Goal: Information Seeking & Learning: Learn about a topic

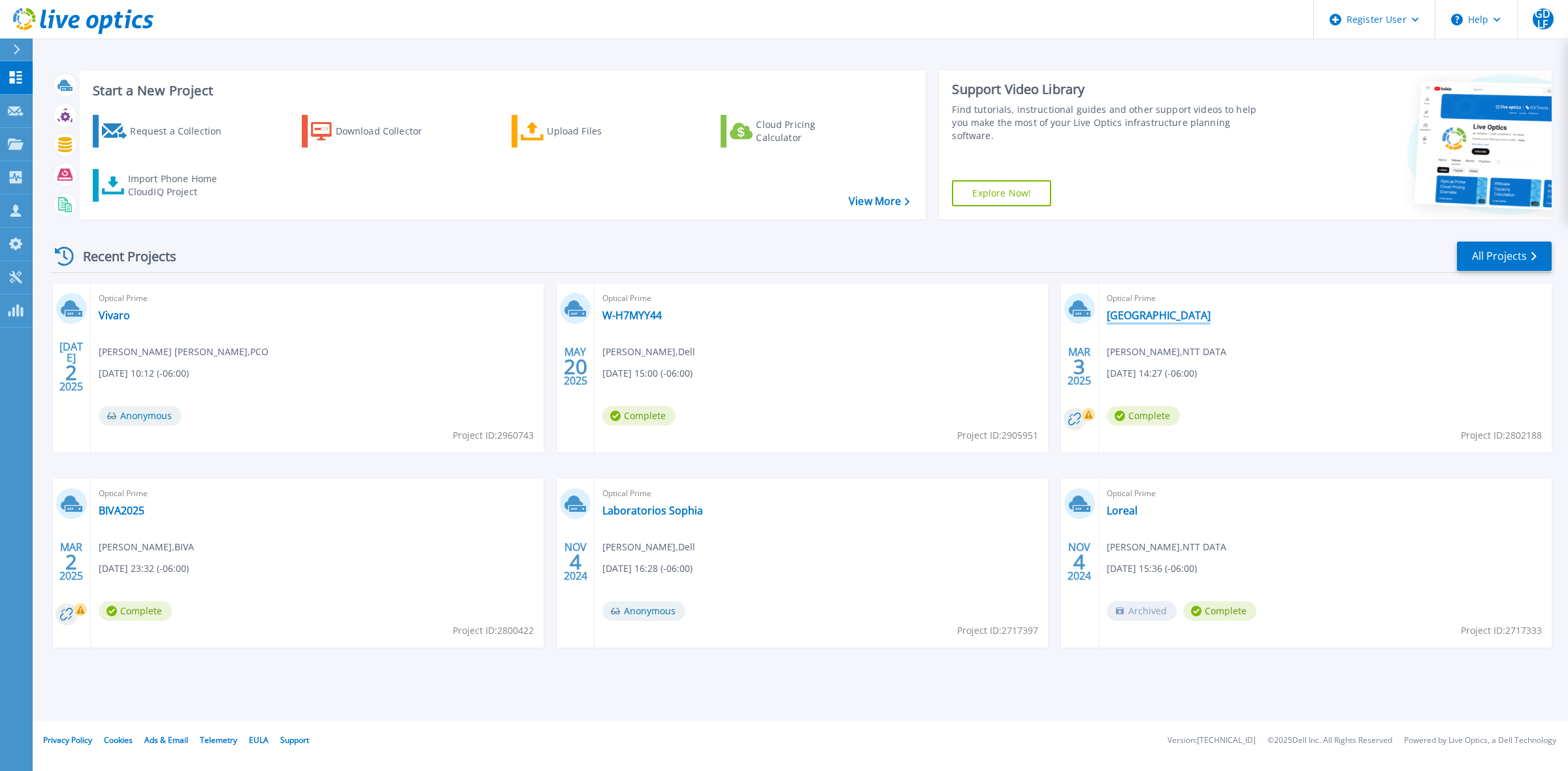
click at [1121, 318] on link "[GEOGRAPHIC_DATA]" at bounding box center [1158, 315] width 104 height 13
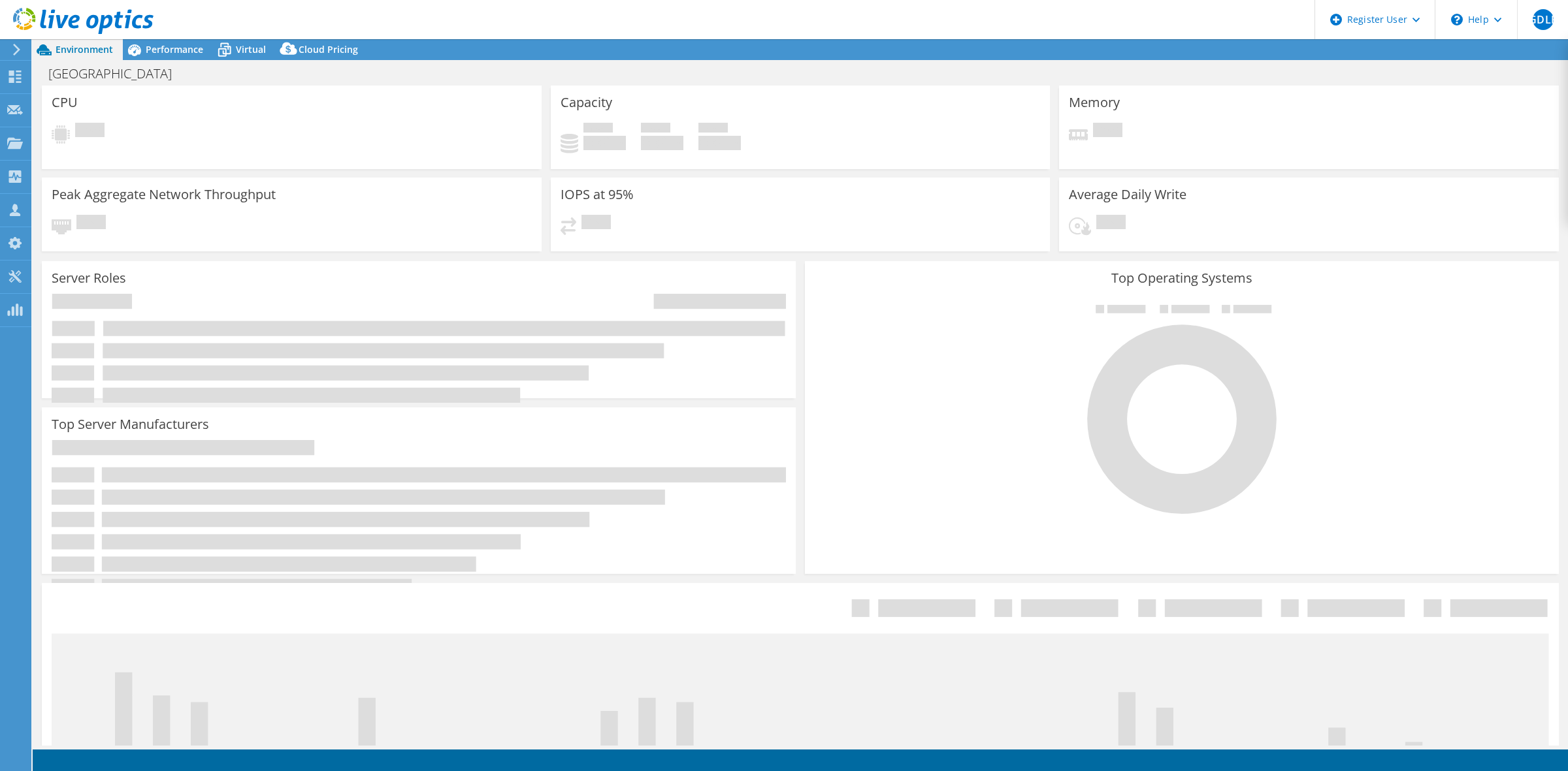
select select "USD"
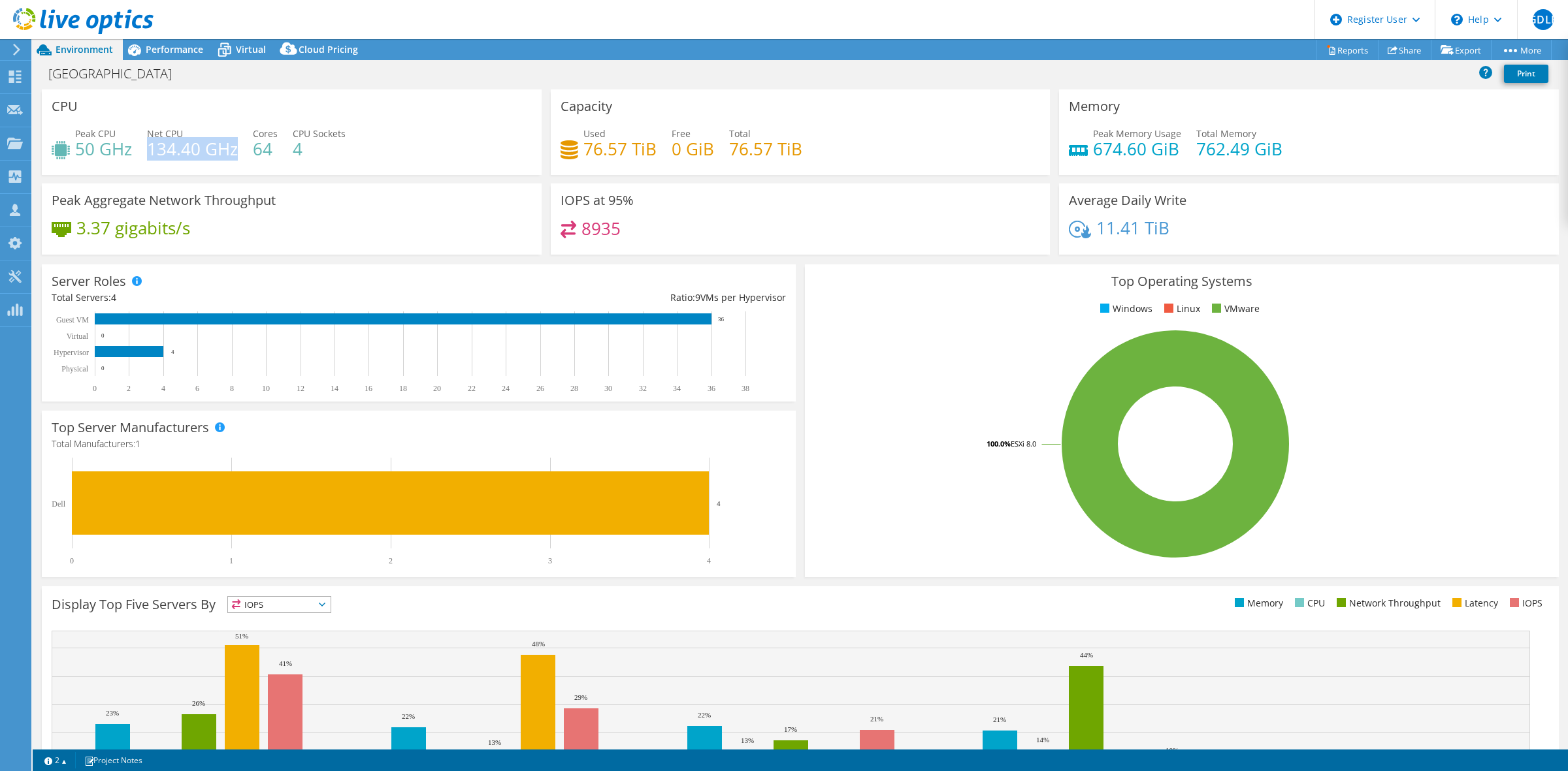
drag, startPoint x: 151, startPoint y: 151, endPoint x: 236, endPoint y: 149, distance: 85.0
click at [236, 149] on h4 "134.40 GHz" at bounding box center [193, 148] width 91 height 15
drag, startPoint x: 302, startPoint y: 149, endPoint x: 289, endPoint y: 149, distance: 13.0
click at [289, 149] on div "Peak CPU 50 GHz Net CPU 134.40 GHz Cores 64 CPU Sockets 4" at bounding box center [291, 148] width 480 height 43
drag, startPoint x: 273, startPoint y: 149, endPoint x: 255, endPoint y: 150, distance: 18.0
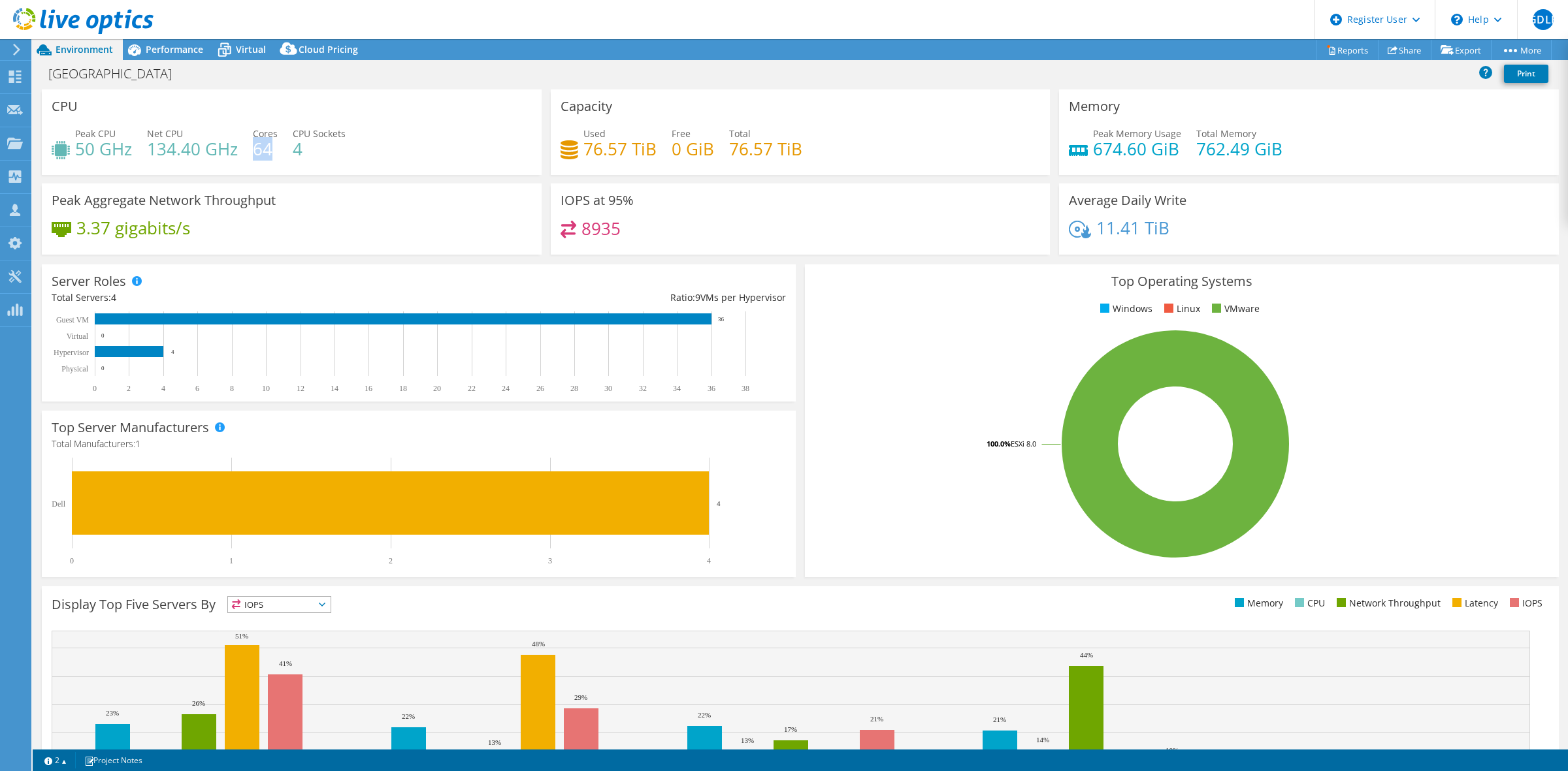
click at [255, 150] on h4 "64" at bounding box center [265, 148] width 25 height 15
drag, startPoint x: 145, startPoint y: 147, endPoint x: 225, endPoint y: 147, distance: 80.0
click at [225, 147] on div "Peak CPU 50 GHz Net CPU 134.40 GHz Cores 64 CPU Sockets 4" at bounding box center [291, 148] width 480 height 43
drag, startPoint x: 75, startPoint y: 134, endPoint x: 128, endPoint y: 147, distance: 54.6
click at [128, 147] on div "Peak CPU 50 GHz" at bounding box center [104, 141] width 57 height 29
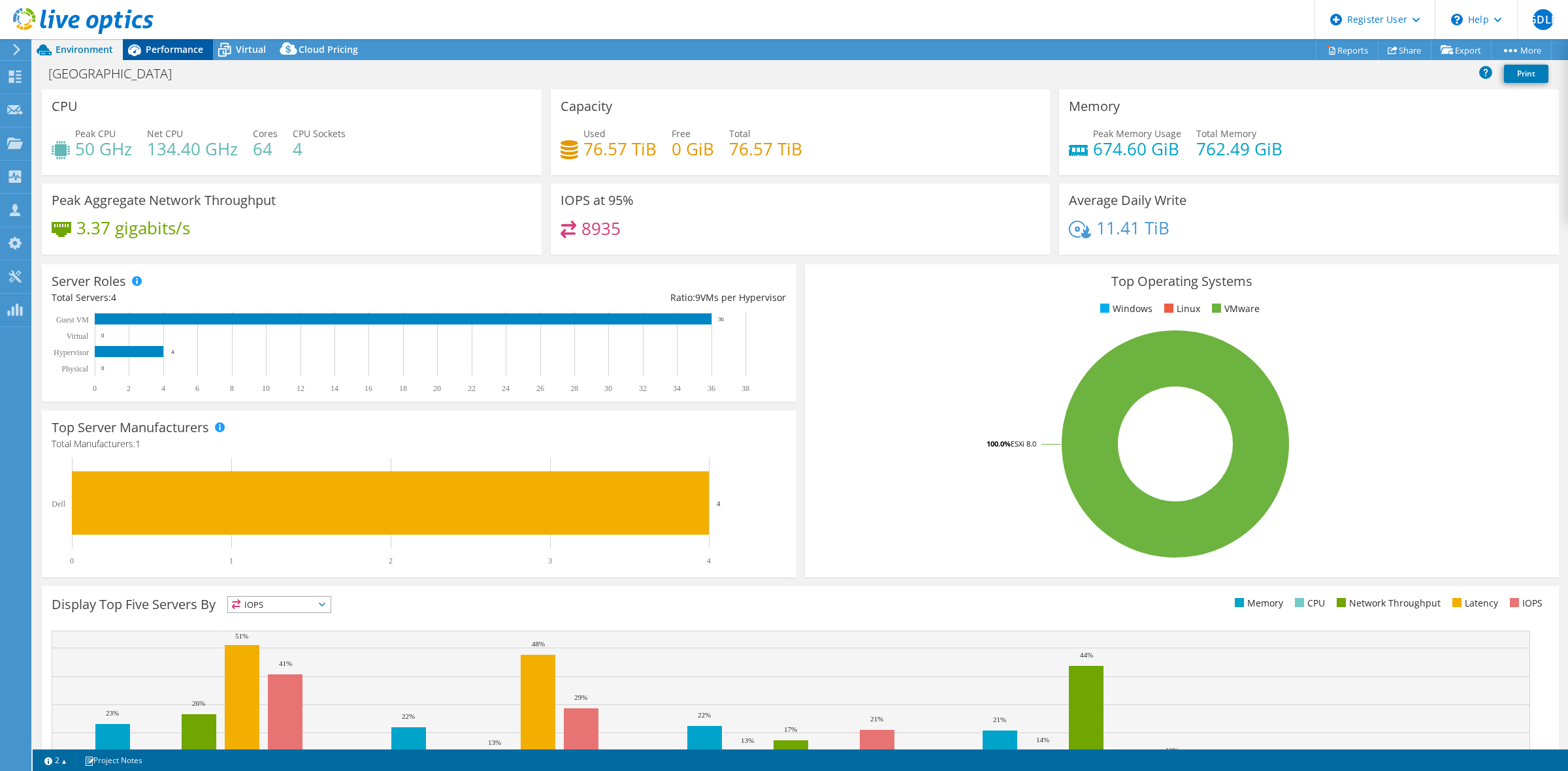
click at [150, 47] on span "Performance" at bounding box center [174, 49] width 57 height 12
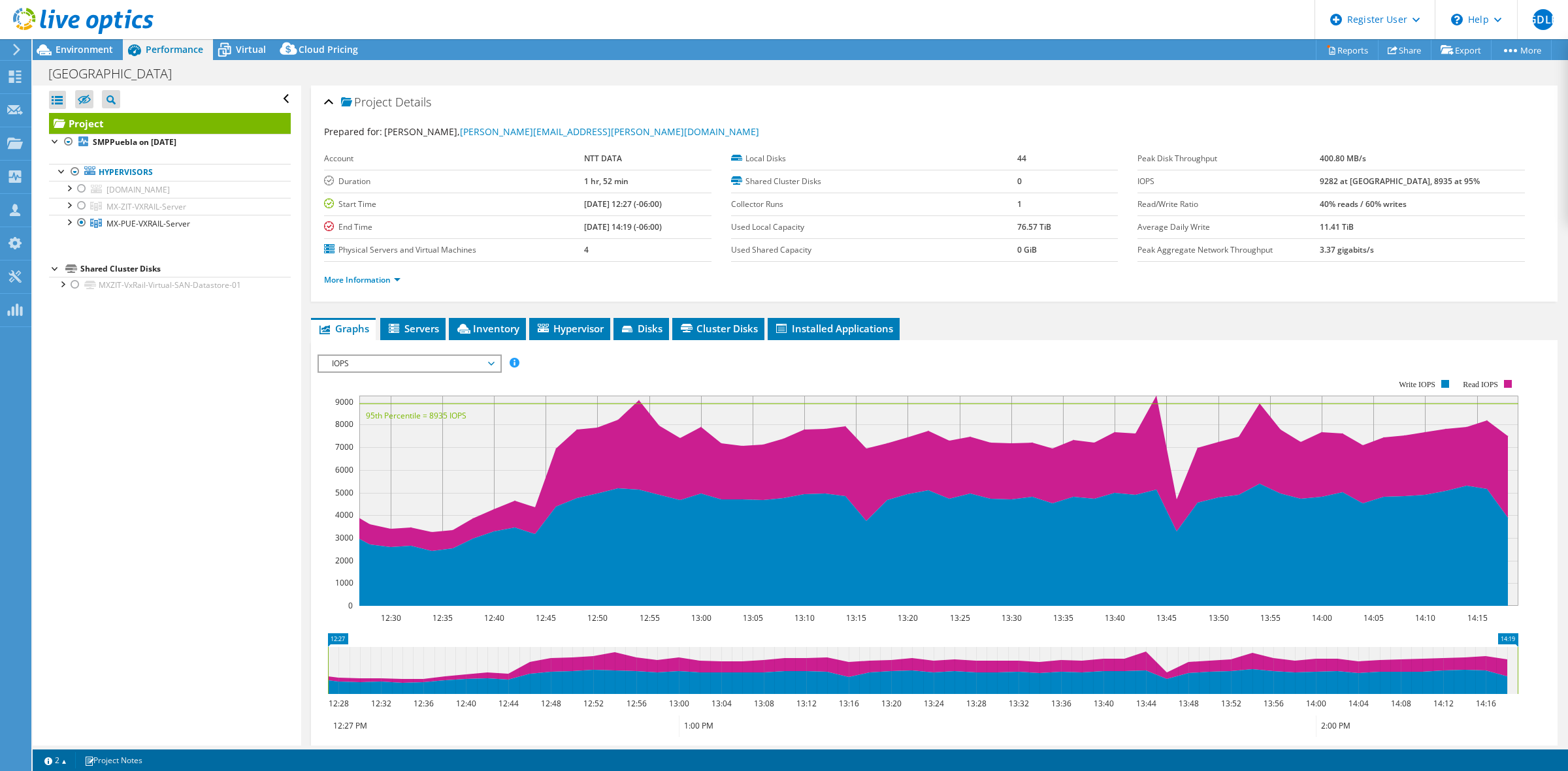
click at [430, 360] on span "IOPS" at bounding box center [410, 363] width 168 height 15
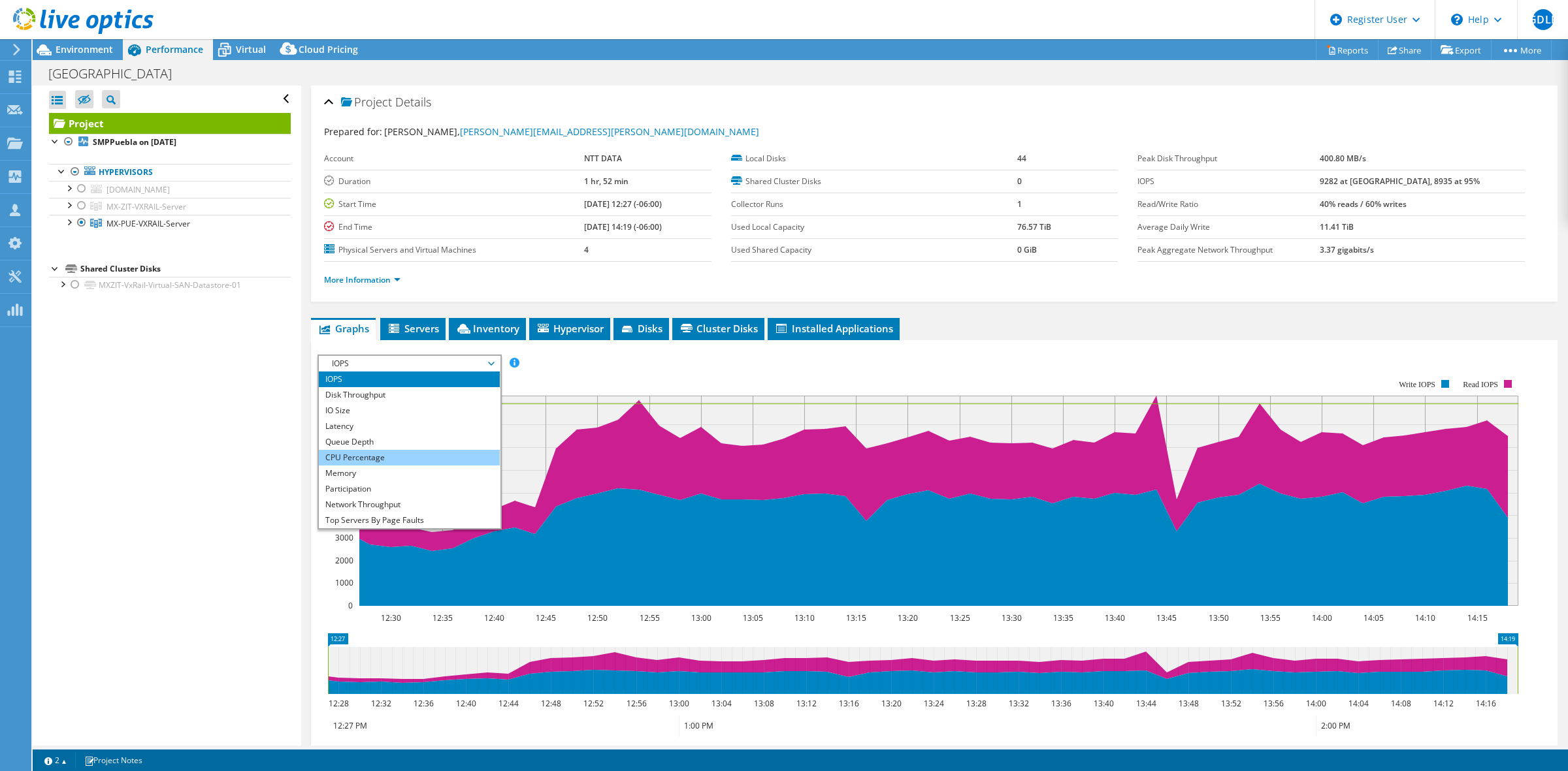
click at [397, 450] on li "CPU Percentage" at bounding box center [409, 457] width 181 height 15
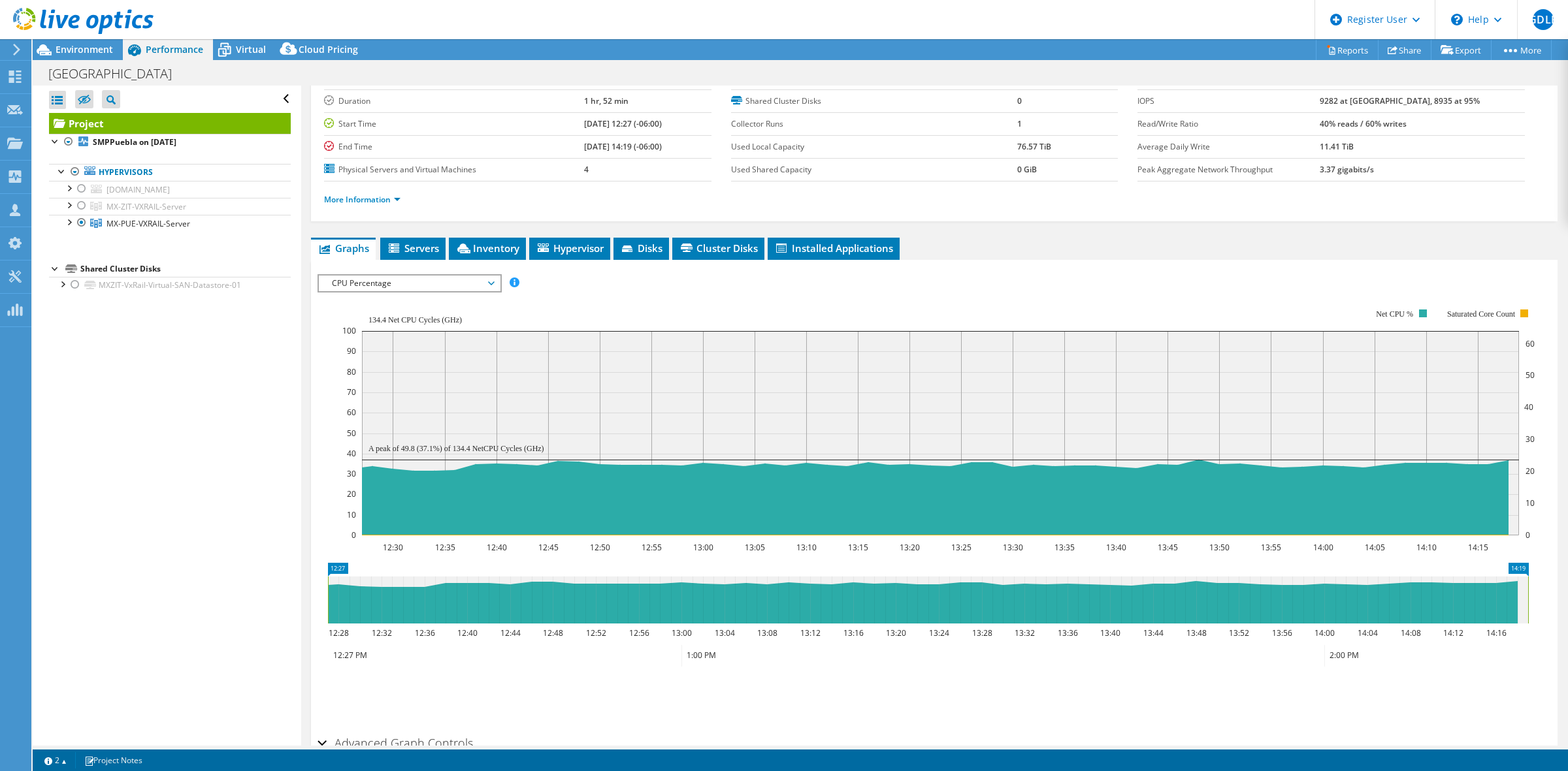
scroll to position [81, 0]
